Goal: Task Accomplishment & Management: Use online tool/utility

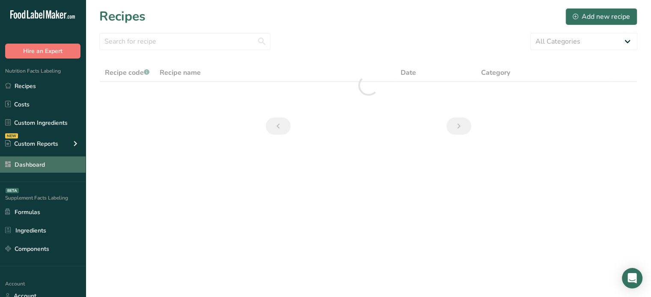
click at [64, 168] on link "Dashboard" at bounding box center [43, 165] width 86 height 16
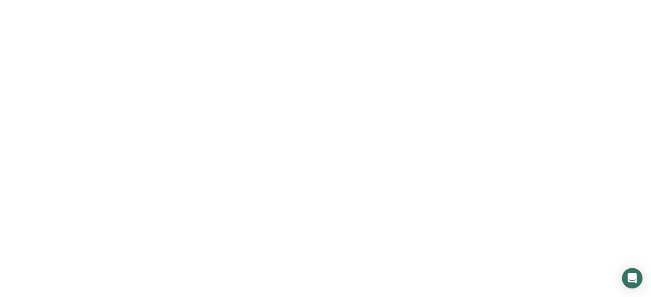
click at [64, 168] on link "Dashboard" at bounding box center [43, 165] width 86 height 16
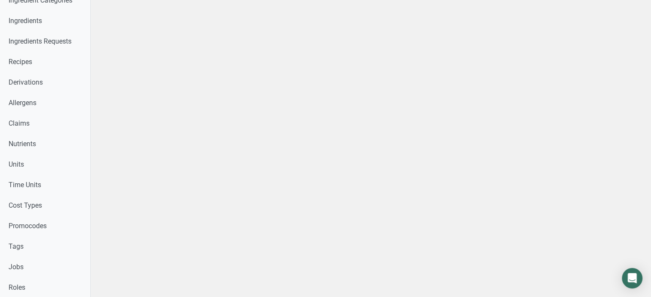
scroll to position [487, 0]
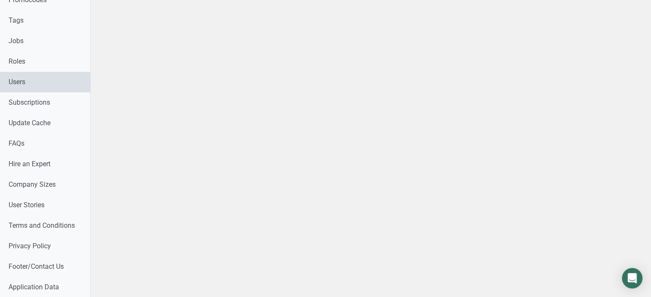
click at [57, 81] on link "Users" at bounding box center [45, 82] width 90 height 21
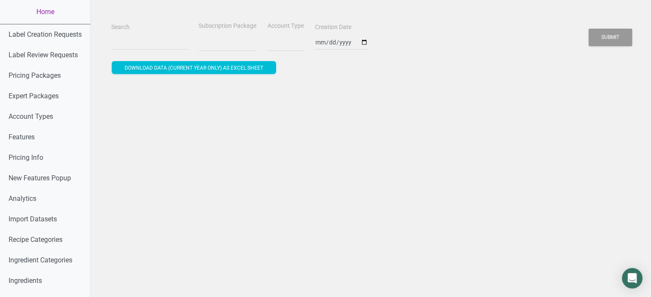
select select
click at [137, 47] on input "Search" at bounding box center [149, 42] width 76 height 15
paste input "alzaharna.mansour@wvumedicine.org"
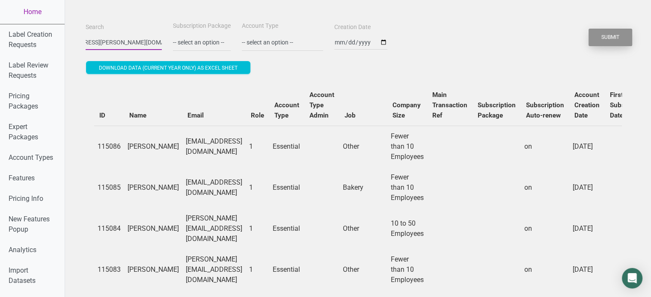
type input "alzaharna.mansour@wvumedicine.org"
click at [616, 40] on button "Submit" at bounding box center [611, 38] width 44 height 18
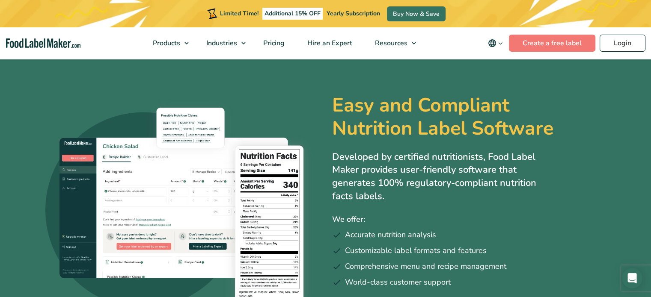
click at [537, 153] on p "Developed by certified nutritionists, Food Label Maker provides user-friendly s…" at bounding box center [443, 177] width 223 height 53
click at [443, 130] on h1 "Easy and Compliant Nutrition Label Software" at bounding box center [459, 117] width 254 height 46
click at [623, 42] on link "Login" at bounding box center [623, 43] width 46 height 17
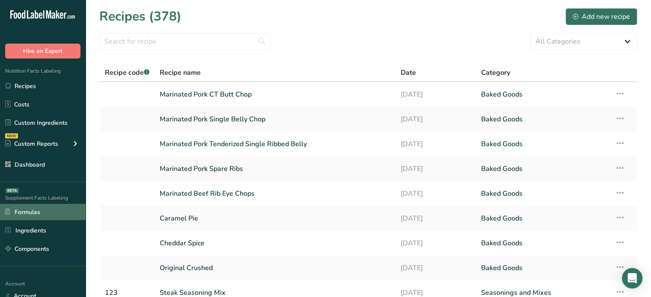
click at [47, 213] on link "Formulas" at bounding box center [43, 212] width 86 height 16
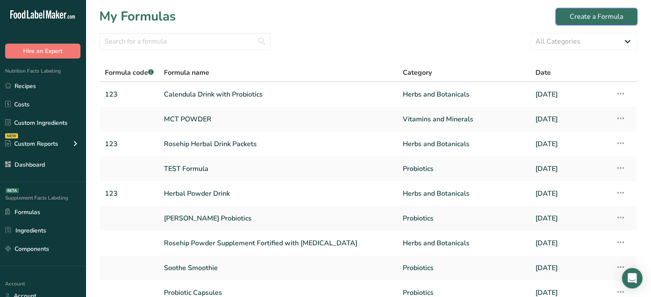
click at [565, 15] on button "Create a Formula" at bounding box center [597, 16] width 82 height 17
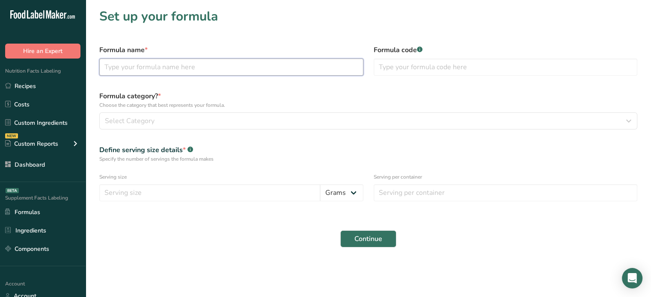
click at [263, 72] on input "text" at bounding box center [231, 67] width 264 height 17
type input "Prima Cleanse"
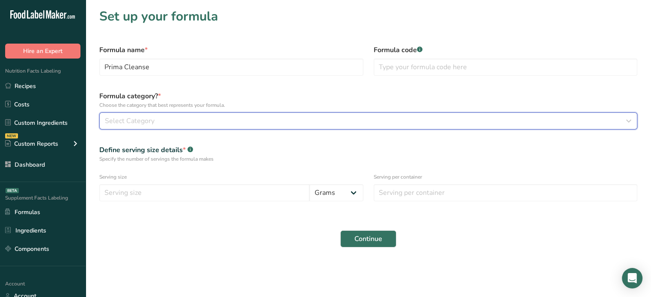
click at [264, 128] on button "Select Category" at bounding box center [368, 121] width 538 height 17
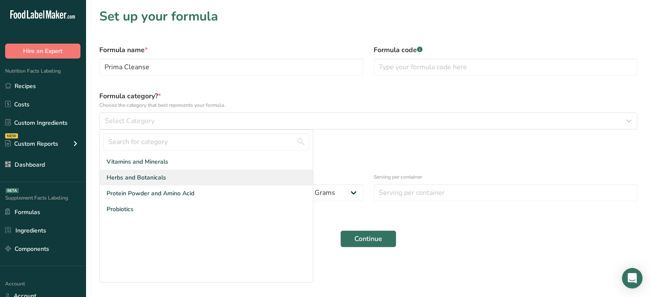
click at [220, 181] on div "Herbs and Botanicals" at bounding box center [206, 178] width 213 height 16
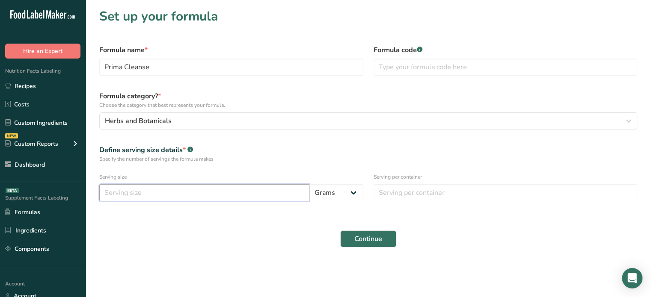
click at [305, 193] on input "number" at bounding box center [204, 192] width 210 height 17
type input "5"
click at [458, 195] on input "number" at bounding box center [506, 192] width 264 height 17
type input "60"
click at [377, 241] on span "Continue" at bounding box center [368, 239] width 28 height 10
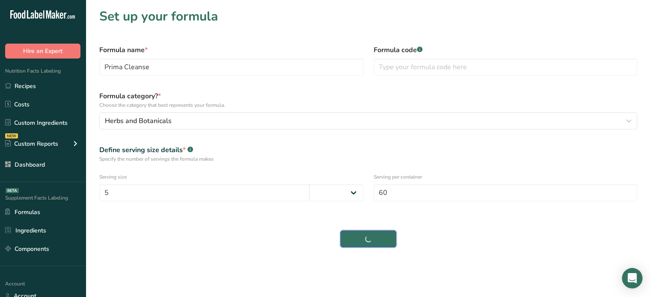
select select
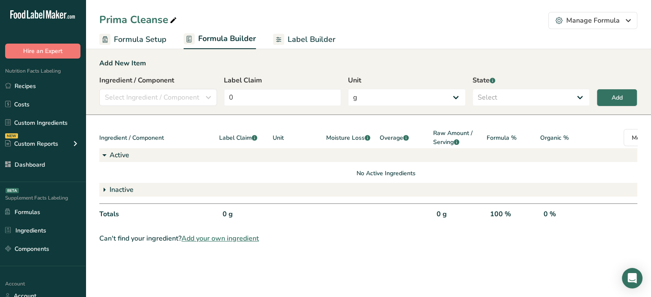
click at [285, 44] on link "Label Builder" at bounding box center [304, 39] width 62 height 19
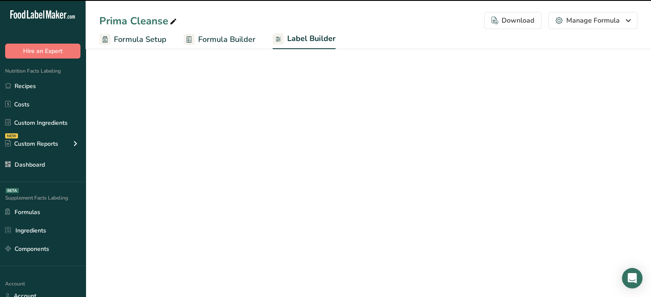
select select "Roboto"
select select "bold"
select select "center"
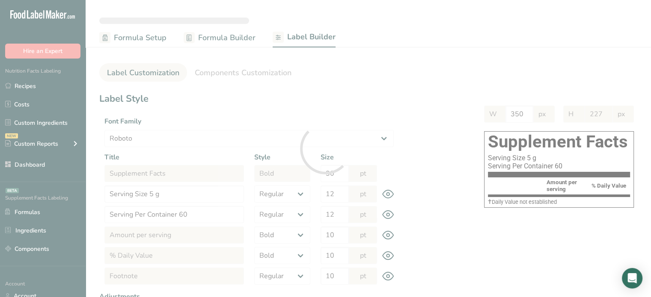
click at [229, 39] on div at bounding box center [325, 148] width 651 height 297
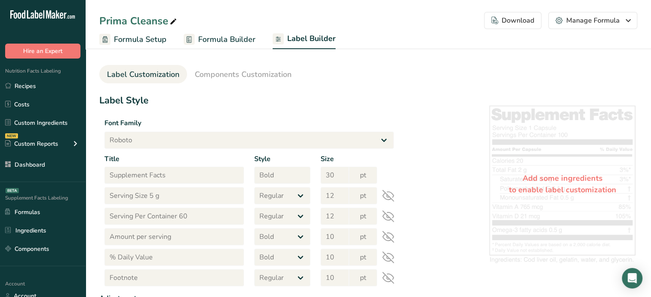
click at [211, 41] on span "Formula Builder" at bounding box center [226, 40] width 57 height 12
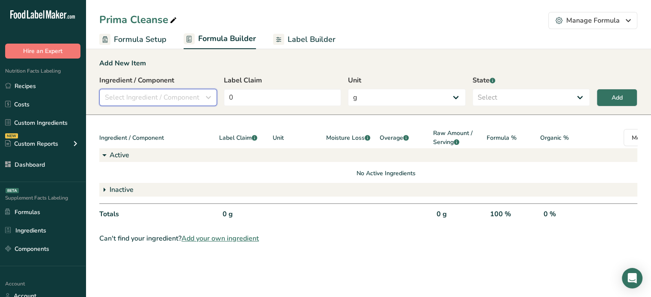
click at [146, 99] on span "Select Ingredient / Component" at bounding box center [152, 97] width 95 height 10
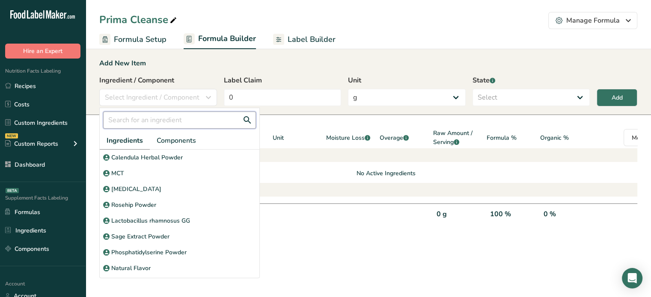
click at [158, 121] on input "text" at bounding box center [179, 120] width 153 height 17
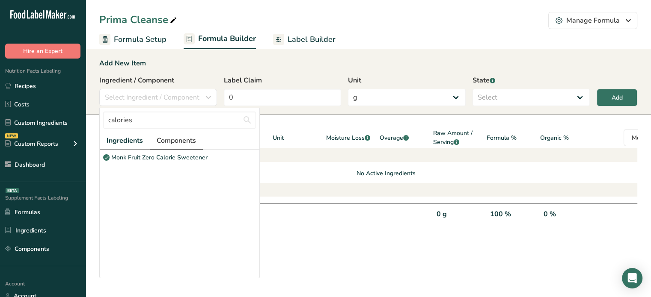
click at [191, 143] on span "Components" at bounding box center [176, 141] width 39 height 10
click at [183, 115] on input "calories" at bounding box center [179, 120] width 153 height 17
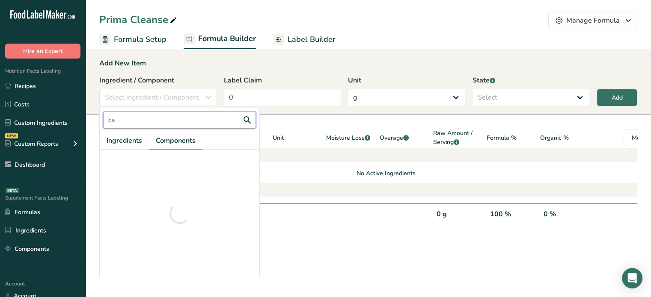
type input "c"
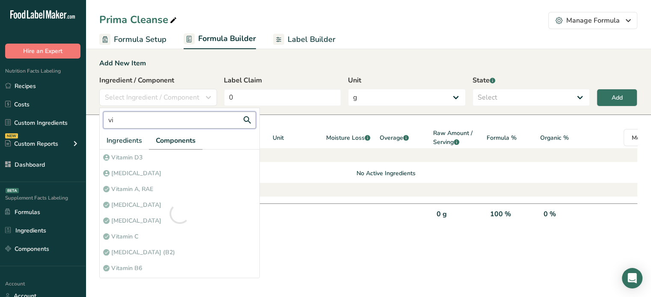
type input "v"
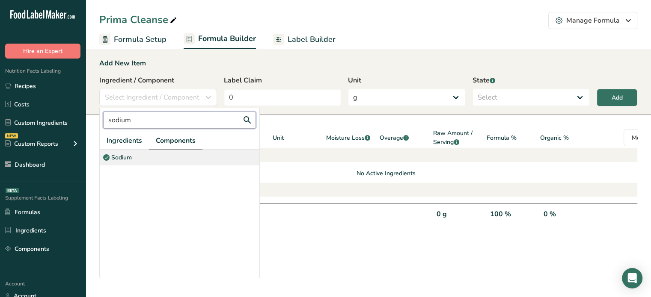
type input "sodium"
click at [212, 154] on div "Sodium" at bounding box center [180, 158] width 160 height 16
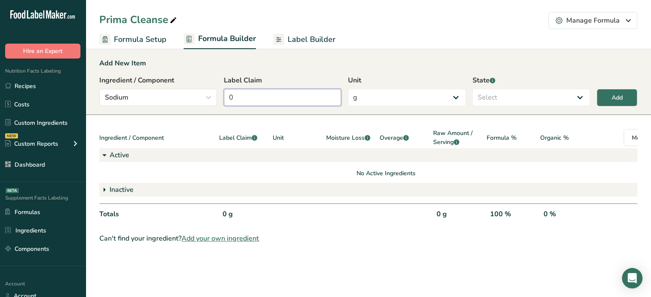
click at [278, 92] on input "0" at bounding box center [283, 97] width 118 height 17
click at [507, 90] on select "Select Active Inactive" at bounding box center [532, 97] width 118 height 17
click at [518, 99] on select "Select Active Inactive" at bounding box center [532, 97] width 118 height 17
select select "active"
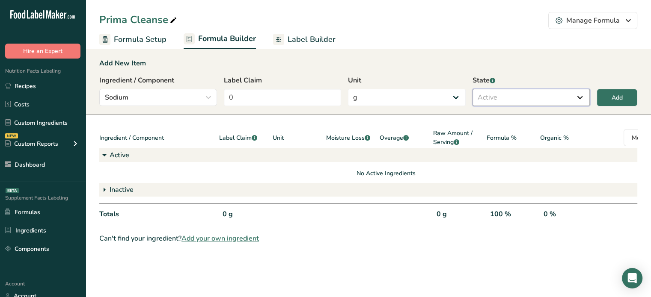
click at [473, 89] on select "Select Active Inactive" at bounding box center [532, 97] width 118 height 17
click at [600, 91] on button "Add" at bounding box center [617, 98] width 41 height 18
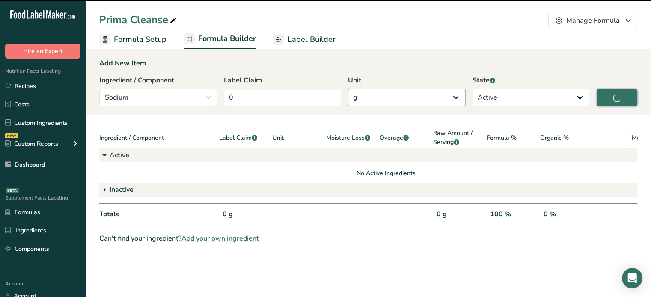
select select
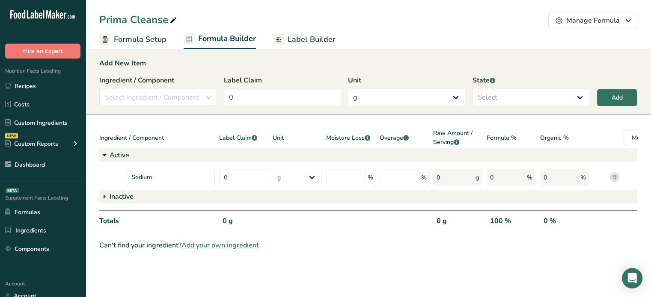
click at [161, 37] on span "Formula Setup" at bounding box center [140, 40] width 53 height 12
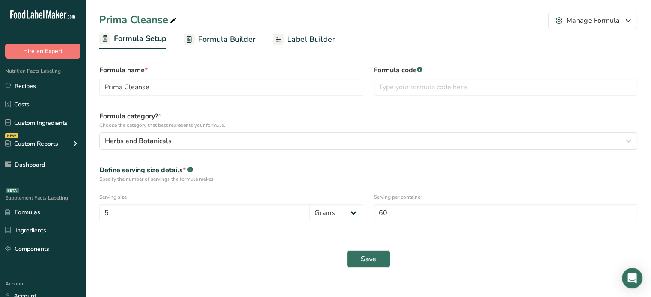
click at [235, 40] on span "Formula Builder" at bounding box center [226, 40] width 57 height 12
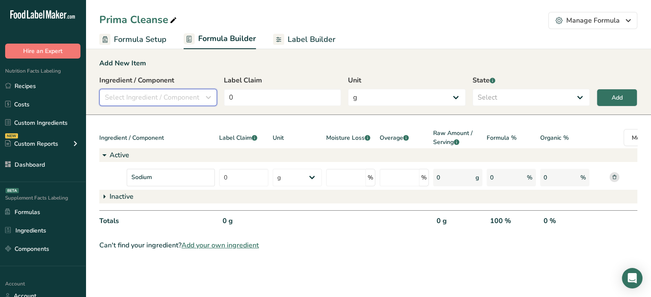
click at [180, 101] on span "Select Ingredient / Component" at bounding box center [152, 97] width 95 height 10
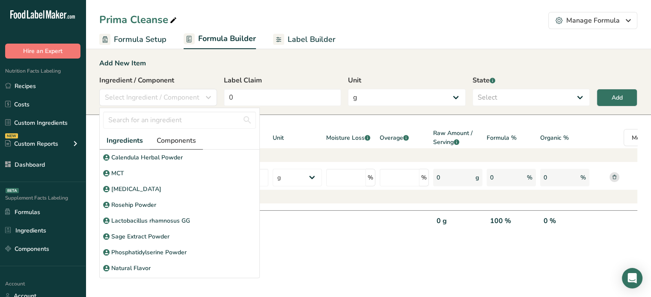
click at [169, 134] on link "Components" at bounding box center [176, 141] width 53 height 18
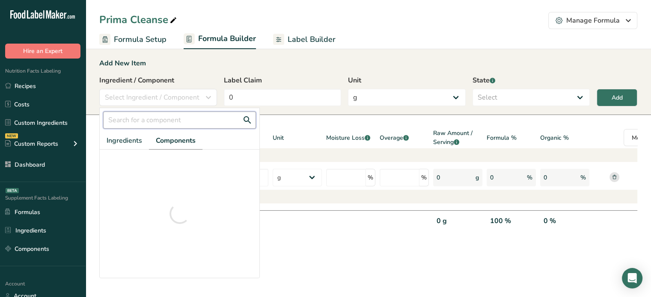
click at [165, 122] on input "text" at bounding box center [179, 120] width 153 height 17
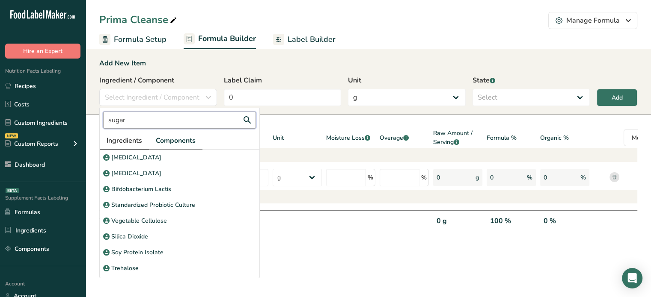
type input "sugar"
click at [138, 146] on link "Ingredients" at bounding box center [124, 141] width 49 height 18
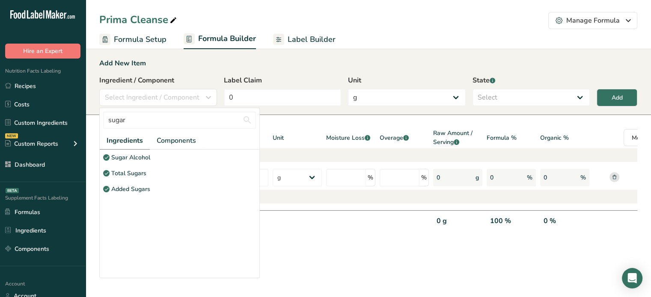
click at [145, 156] on p "Sugar Alcohol" at bounding box center [130, 157] width 39 height 9
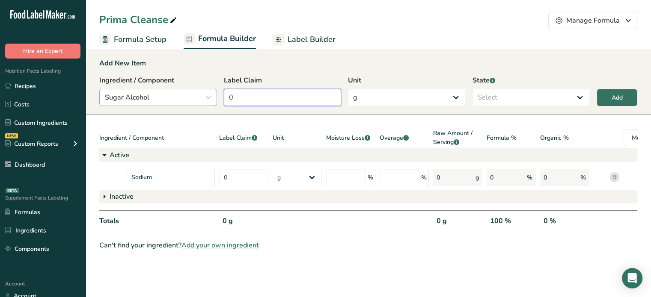
drag, startPoint x: 263, startPoint y: 99, endPoint x: 211, endPoint y: 95, distance: 51.5
click at [211, 95] on div "Ingredient / Component Sugar Alcohol sugar Ingredients Components Sugar Alcohol…" at bounding box center [368, 93] width 538 height 36
type input "5"
click at [534, 101] on select "Select Active Inactive" at bounding box center [532, 97] width 118 height 17
select select "active"
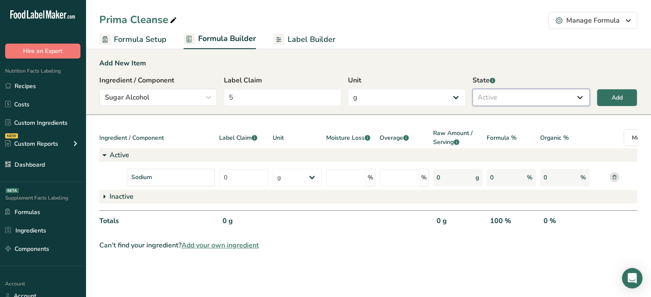
click at [473, 89] on select "Select Active Inactive" at bounding box center [532, 97] width 118 height 17
click at [601, 99] on button "Add" at bounding box center [617, 98] width 41 height 18
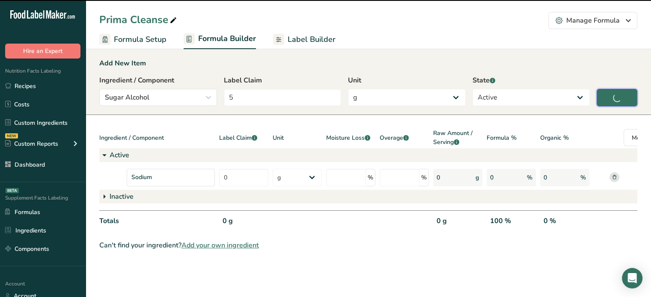
type input "0"
select select
